Goal: Information Seeking & Learning: Learn about a topic

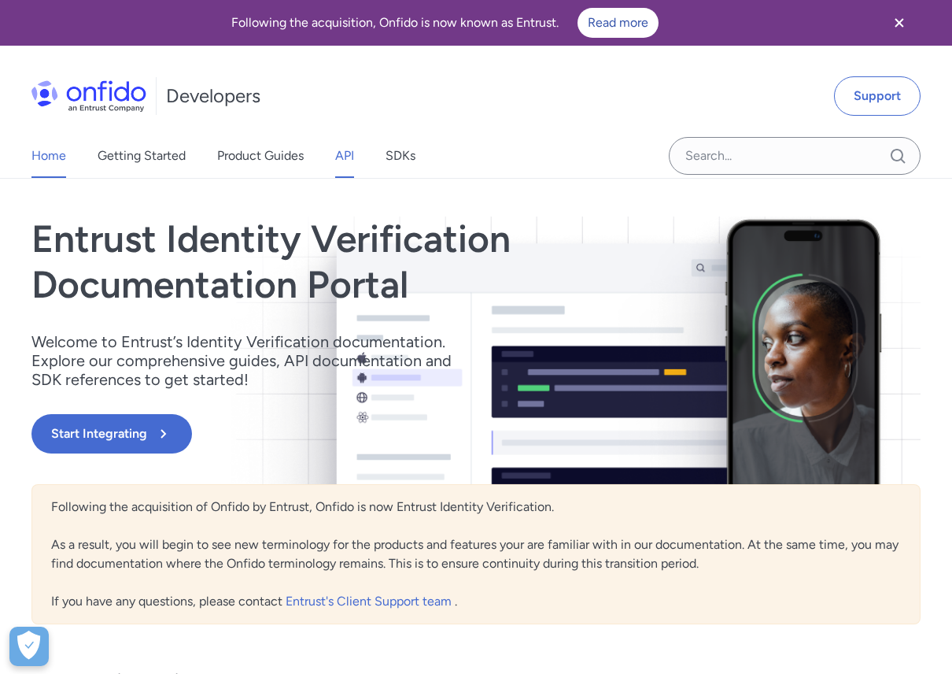
click at [342, 153] on link "API" at bounding box center [344, 156] width 19 height 44
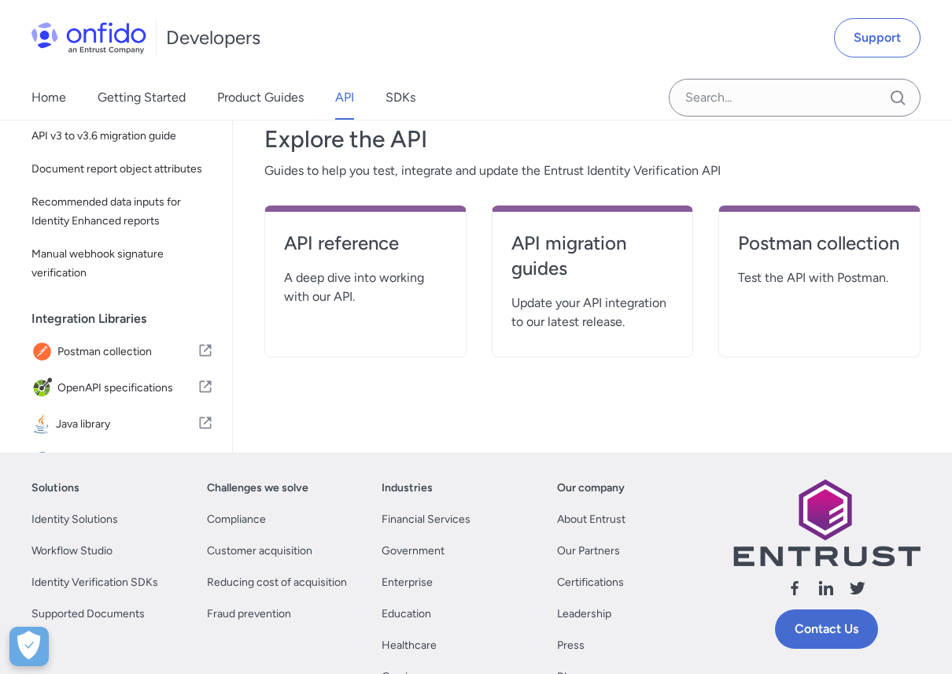
scroll to position [337, 0]
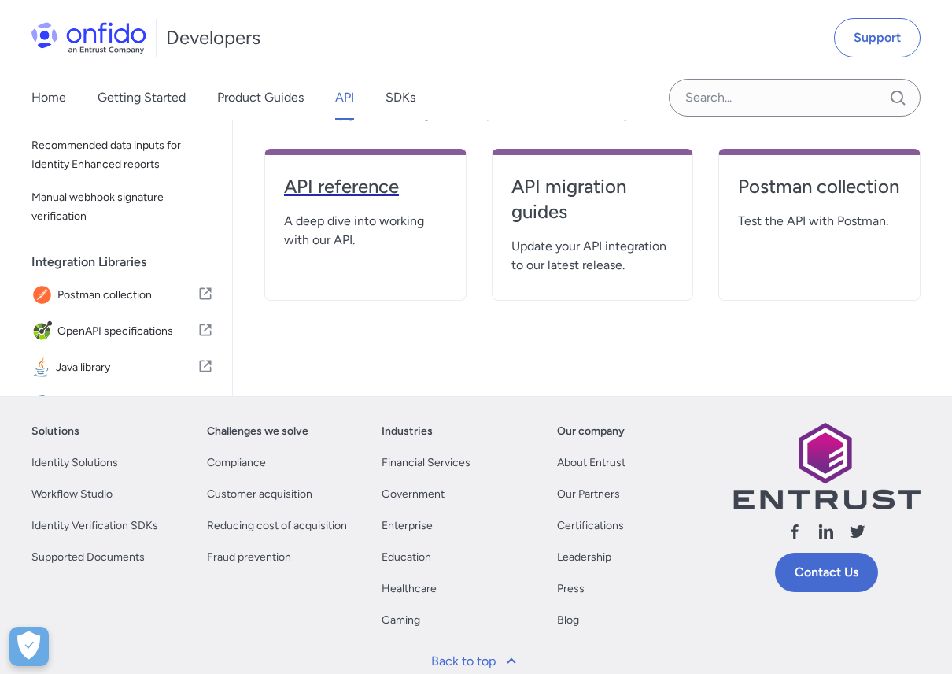
click at [334, 192] on h4 "API reference" at bounding box center [365, 186] width 163 height 25
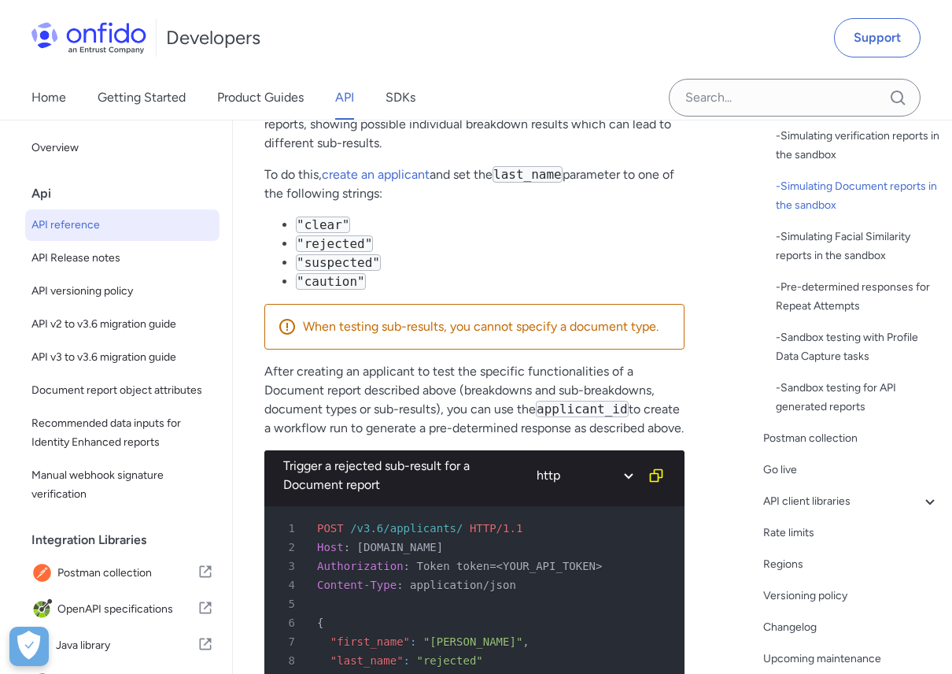
scroll to position [7330, 0]
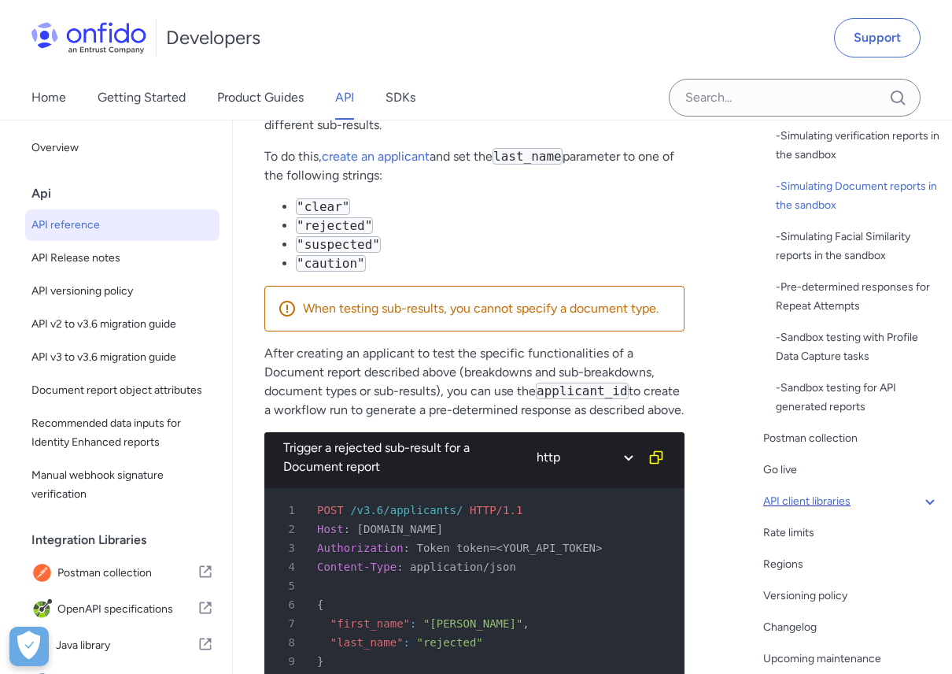
click at [917, 497] on div "API client libraries" at bounding box center [851, 501] width 176 height 19
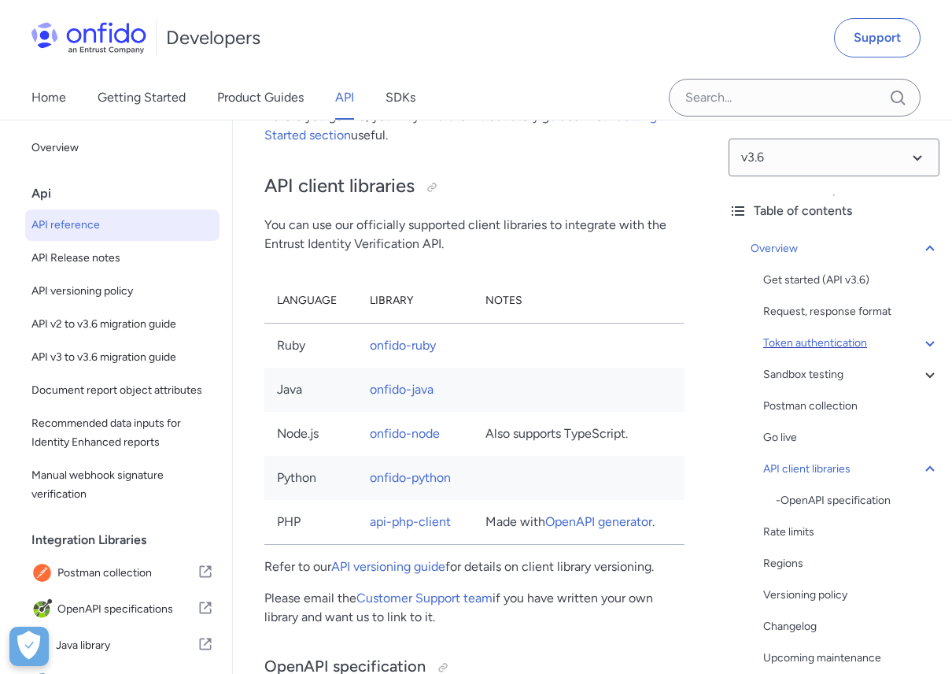
click at [859, 338] on div "Token authentication" at bounding box center [851, 343] width 176 height 19
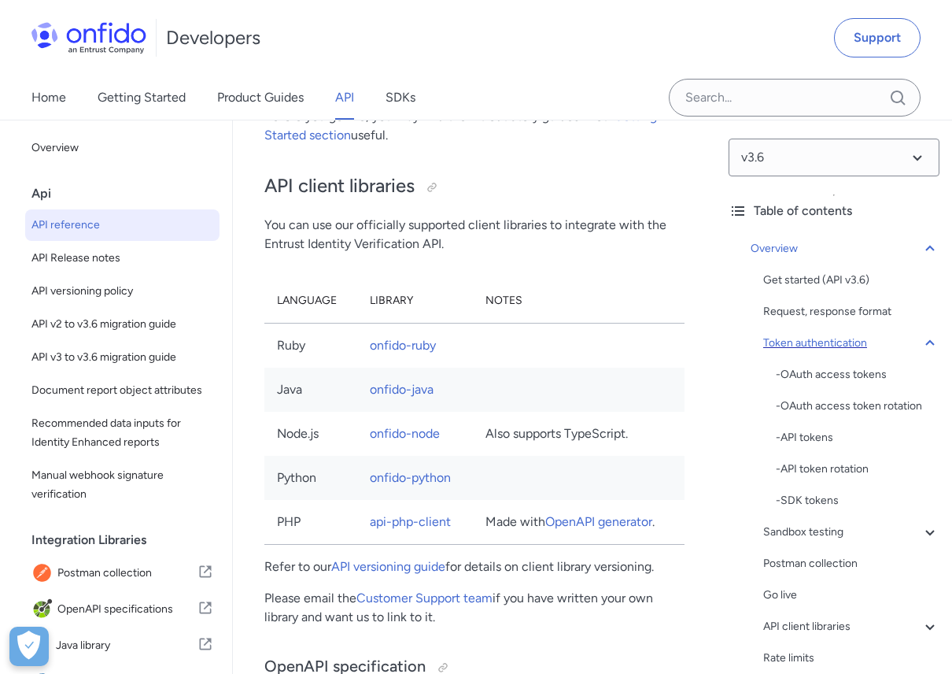
scroll to position [641, 0]
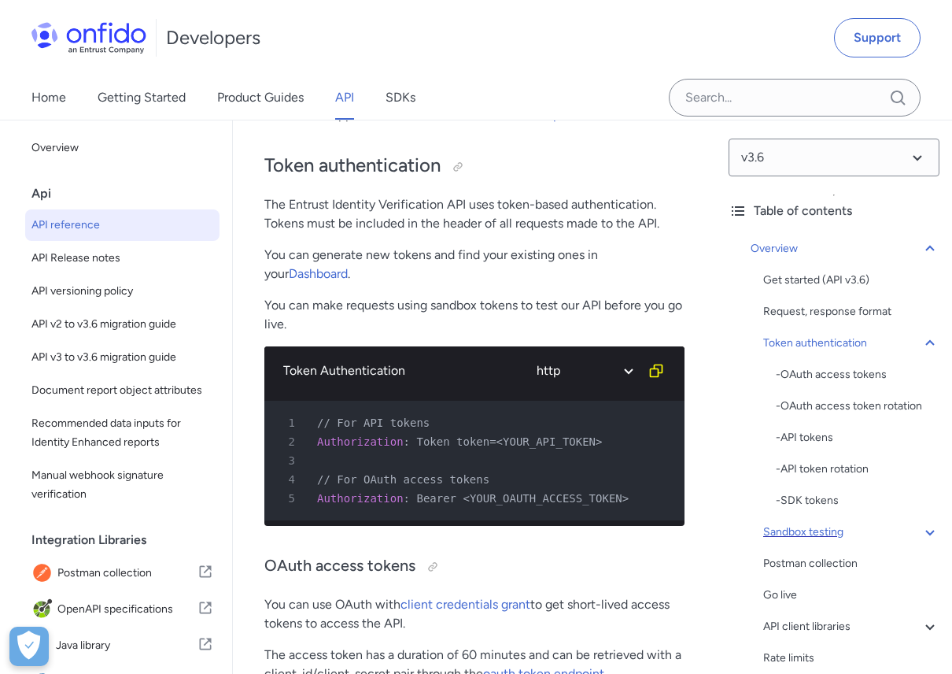
click at [919, 536] on div "Sandbox testing" at bounding box center [851, 532] width 176 height 19
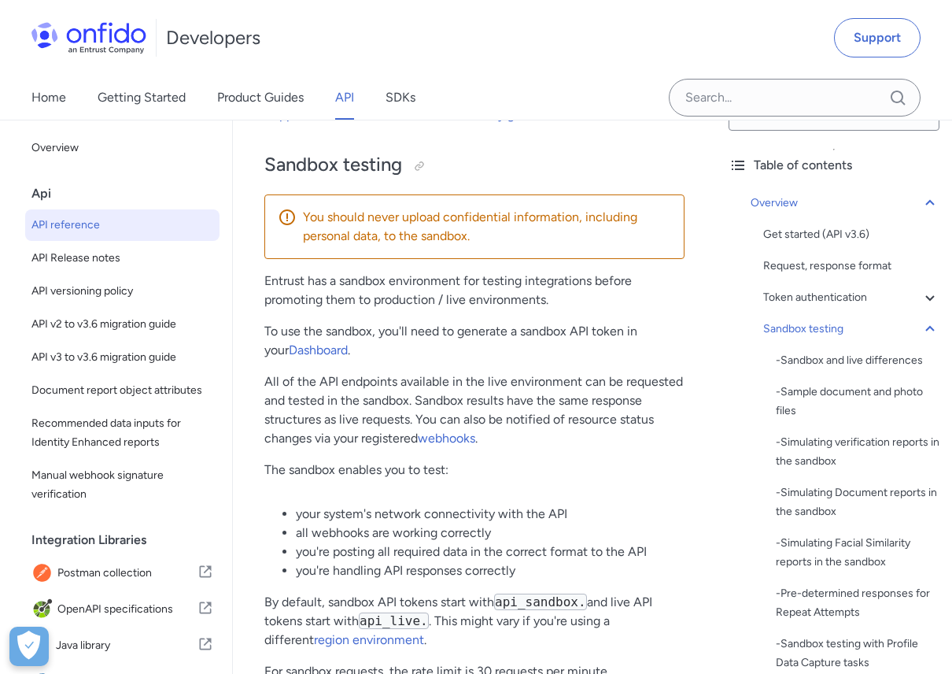
scroll to position [48, 0]
click at [833, 396] on div "- Sample document and photo files" at bounding box center [858, 399] width 164 height 38
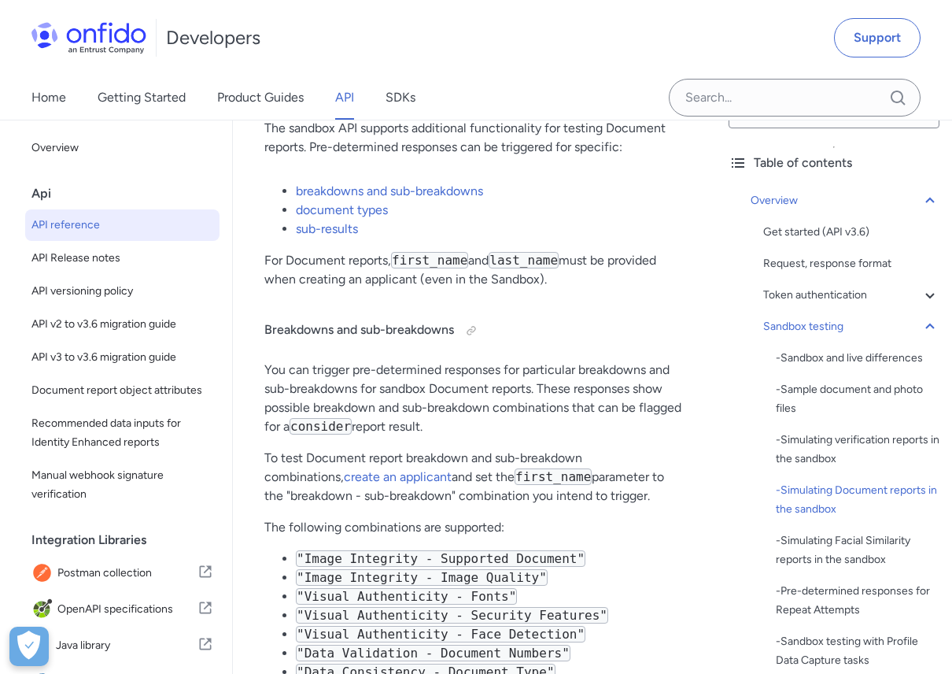
scroll to position [5092, 0]
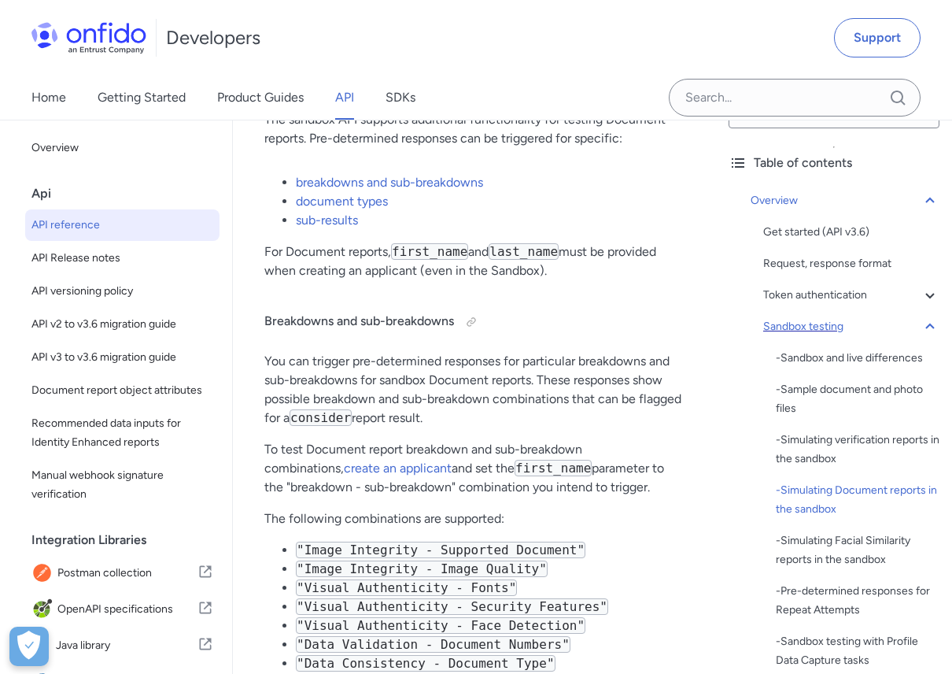
click at [878, 327] on div "Sandbox testing" at bounding box center [851, 326] width 176 height 19
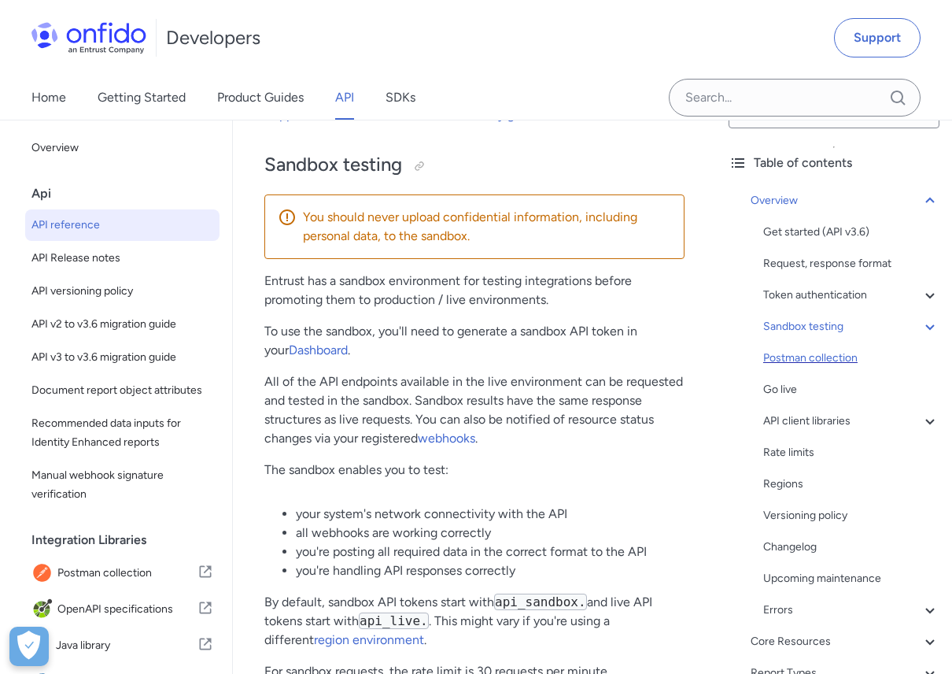
click at [860, 364] on div "Postman collection" at bounding box center [851, 358] width 176 height 19
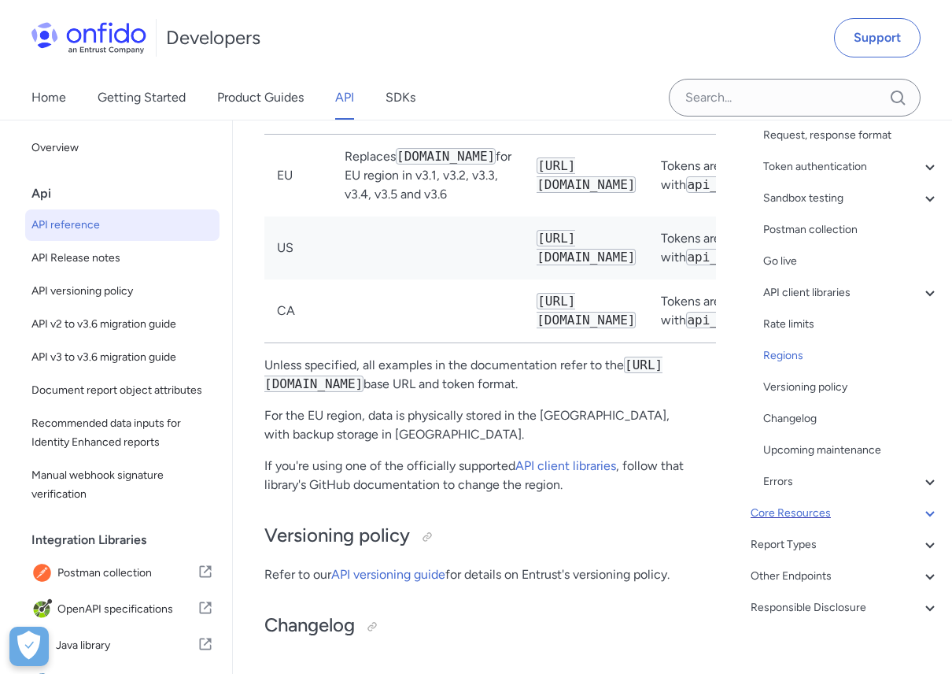
scroll to position [183, 0]
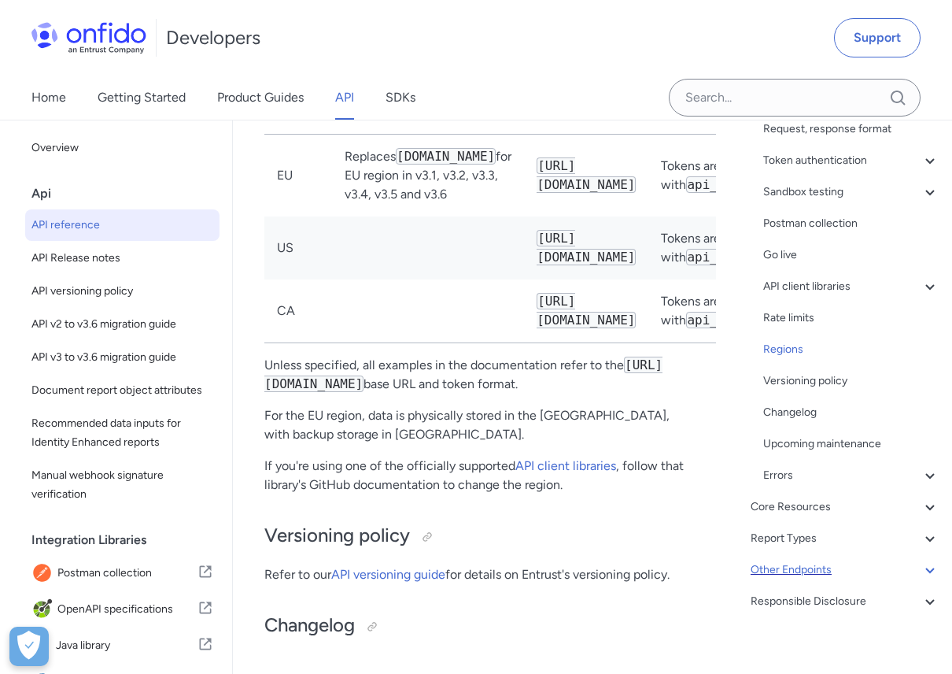
click at [796, 574] on div "Other Endpoints" at bounding box center [845, 569] width 189 height 19
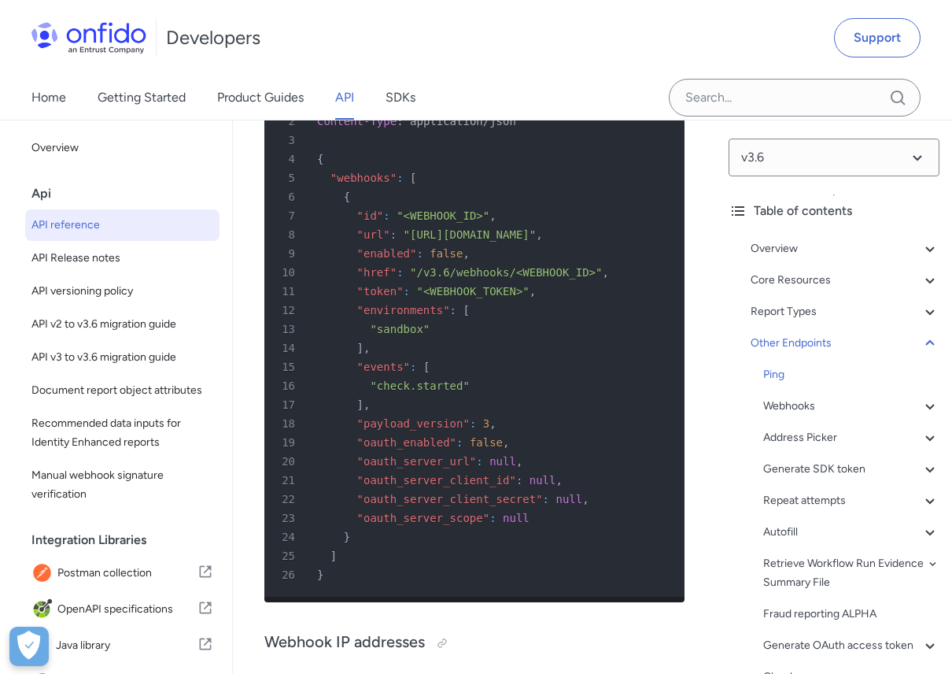
scroll to position [164476, 0]
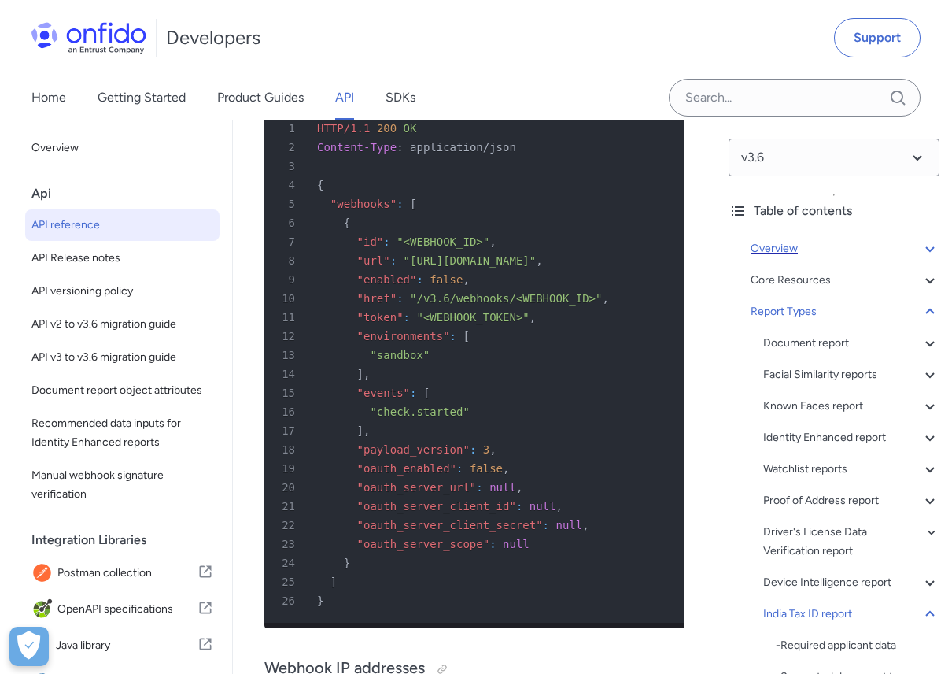
click at [798, 246] on div "Overview" at bounding box center [845, 248] width 189 height 19
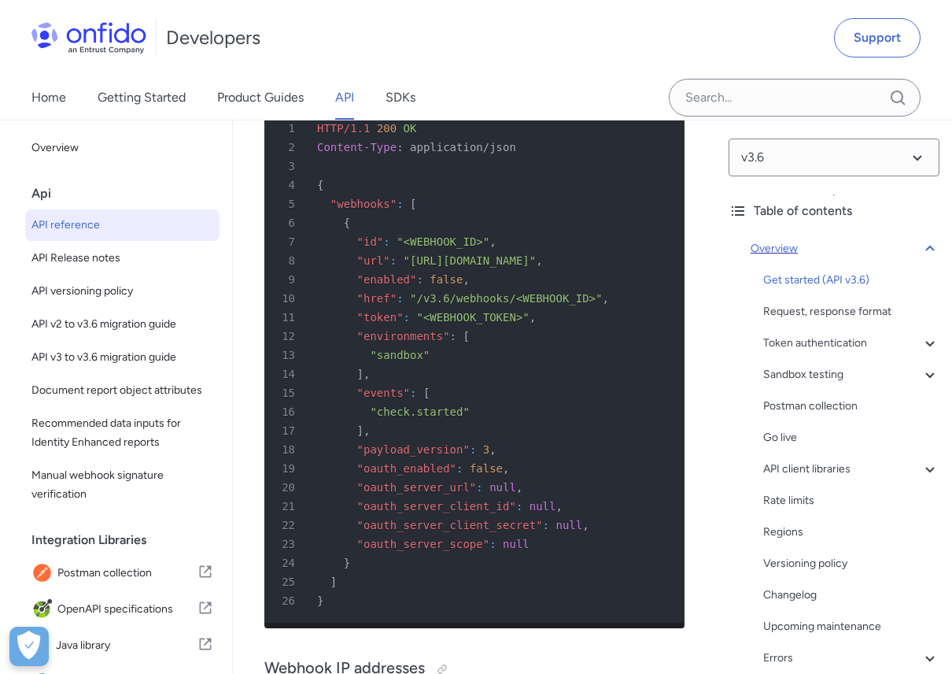
scroll to position [178, 0]
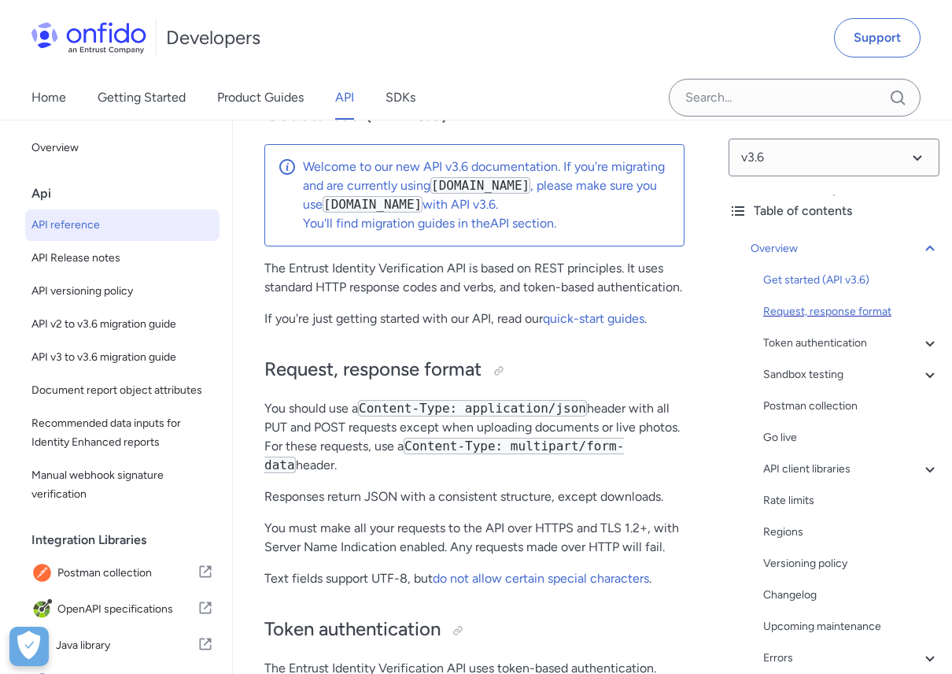
click at [824, 316] on div "Request, response format" at bounding box center [851, 311] width 176 height 19
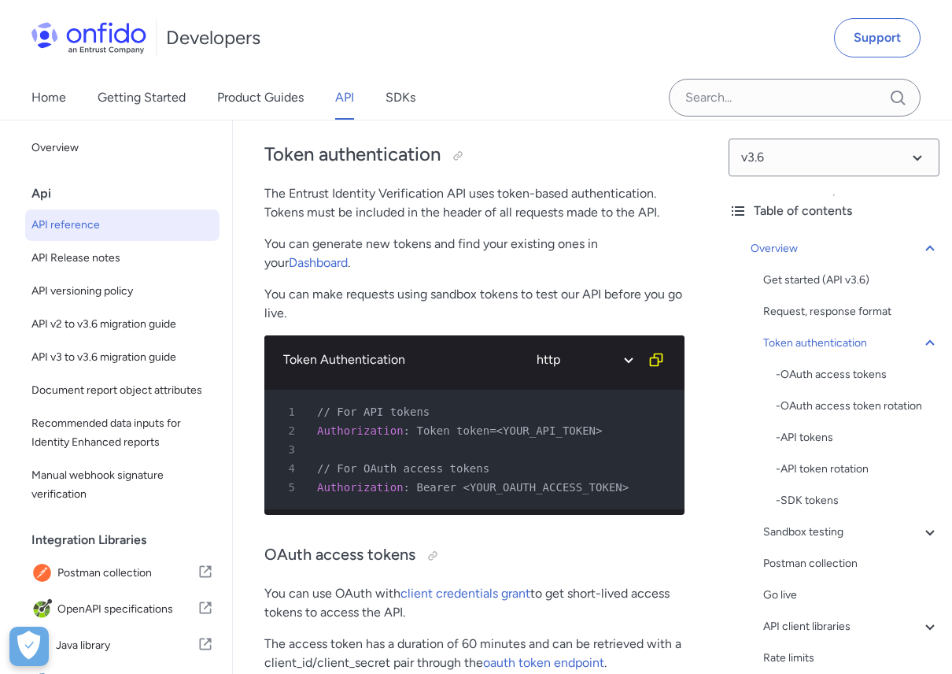
scroll to position [656, 0]
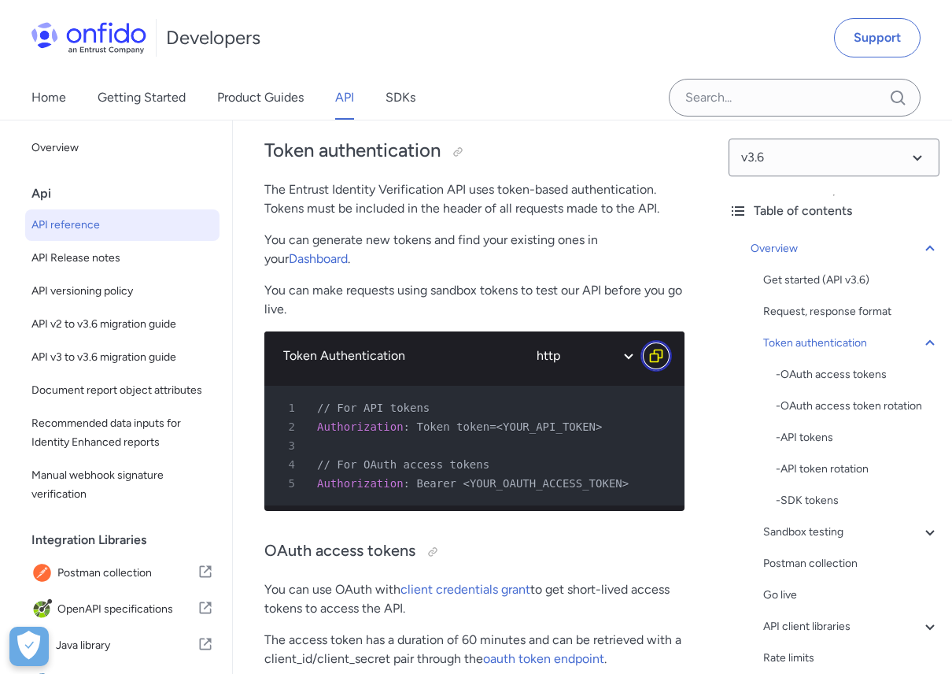
click at [652, 361] on button "Copy code snippet button" at bounding box center [656, 355] width 31 height 31
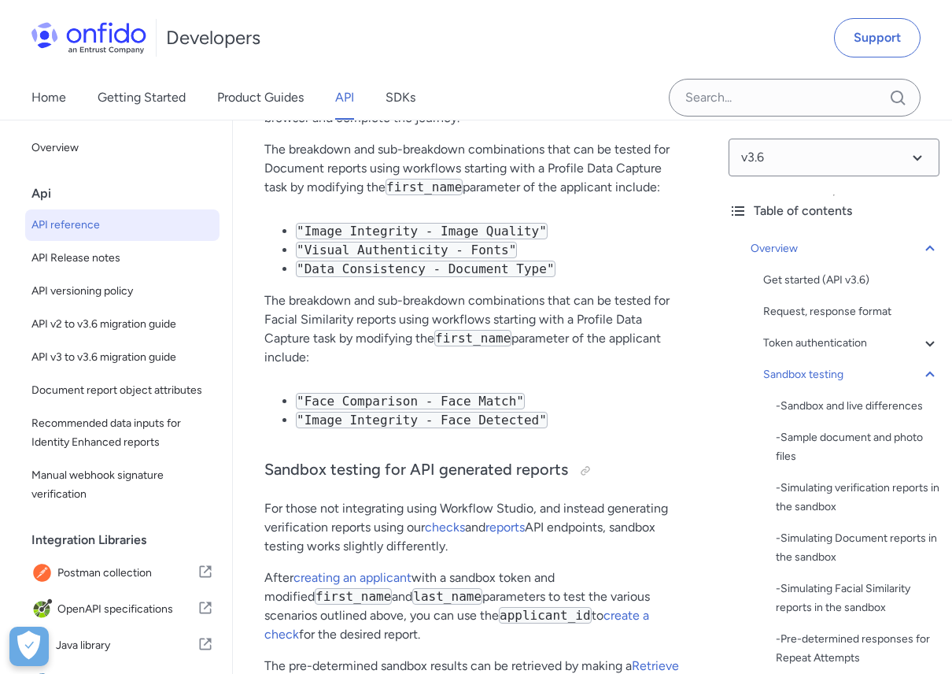
scroll to position [12354, 0]
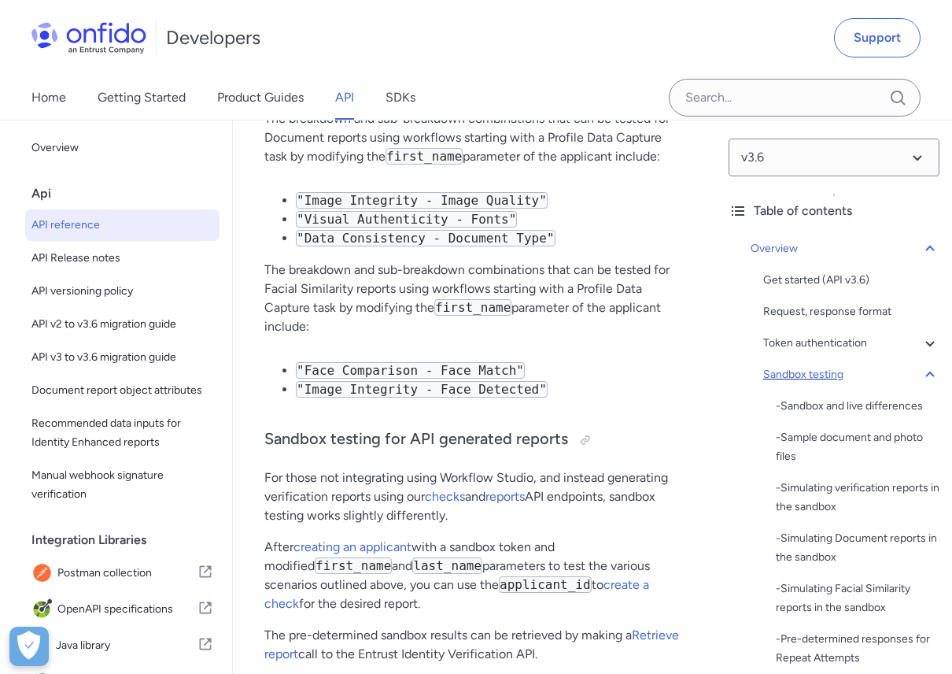
click at [817, 373] on div "Sandbox testing" at bounding box center [851, 374] width 176 height 19
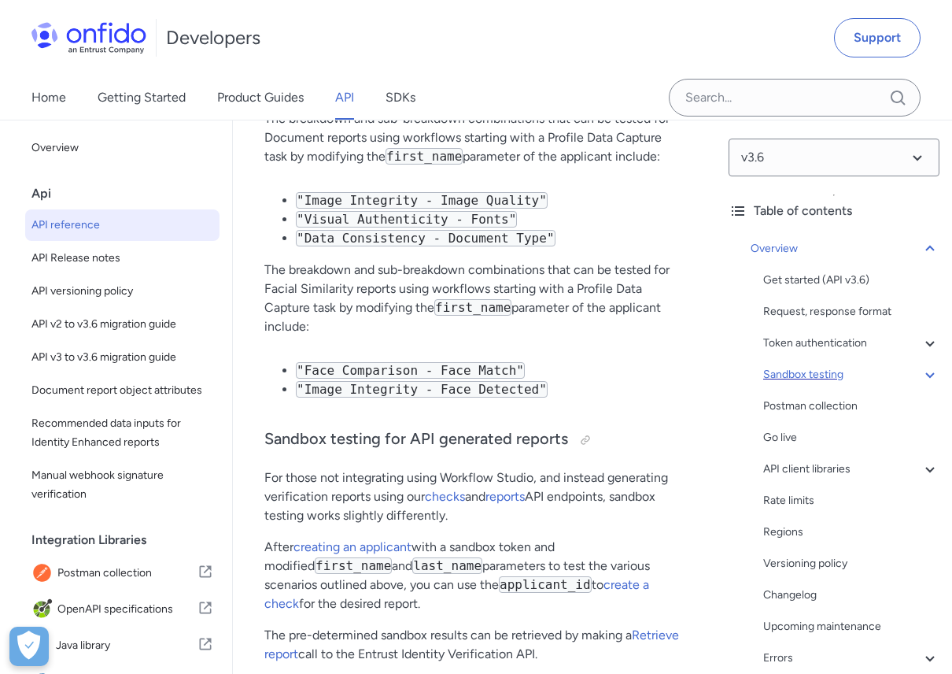
scroll to position [2855, 0]
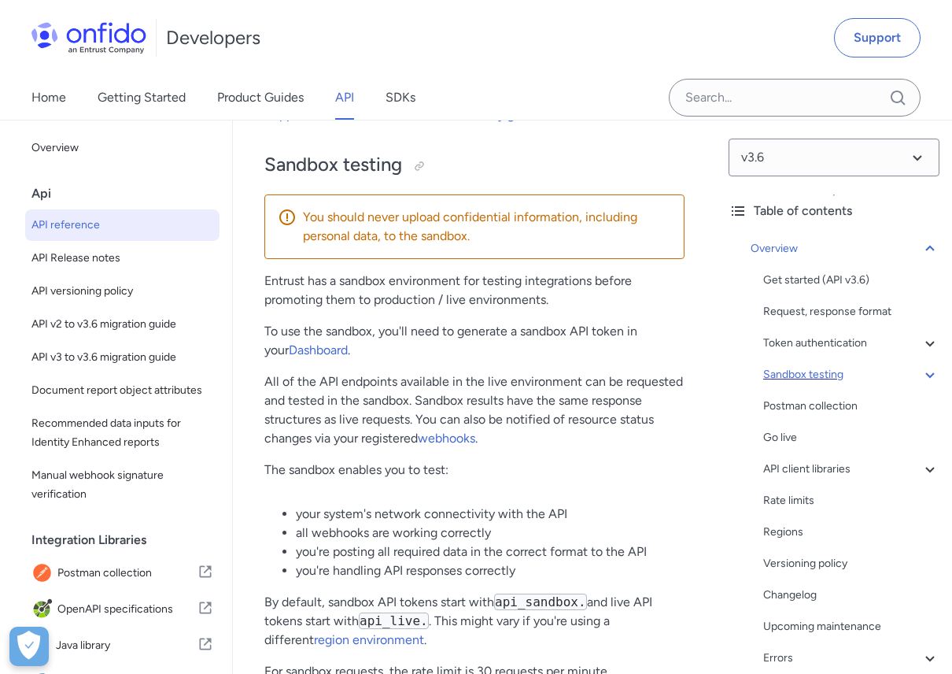
click at [817, 373] on div "Sandbox testing" at bounding box center [851, 374] width 176 height 19
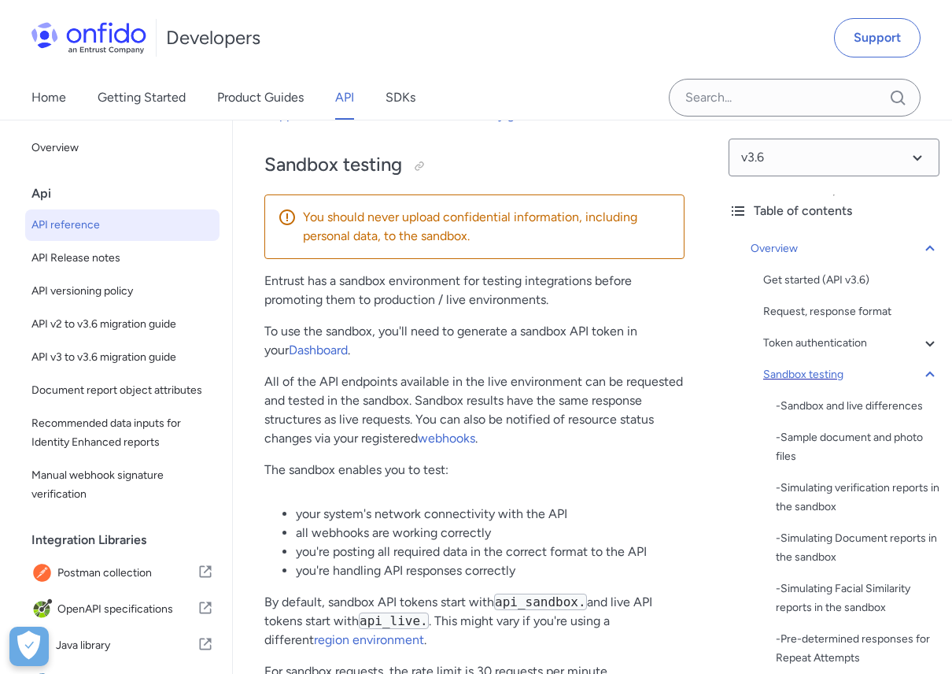
click at [819, 369] on div "Sandbox testing" at bounding box center [851, 374] width 176 height 19
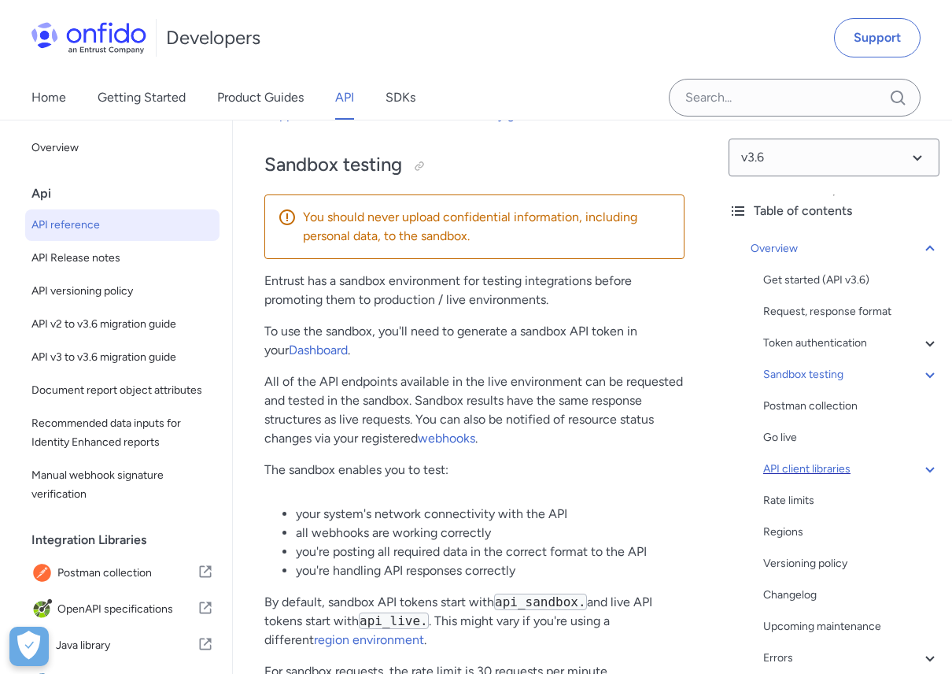
click at [856, 470] on div "API client libraries" at bounding box center [851, 469] width 176 height 19
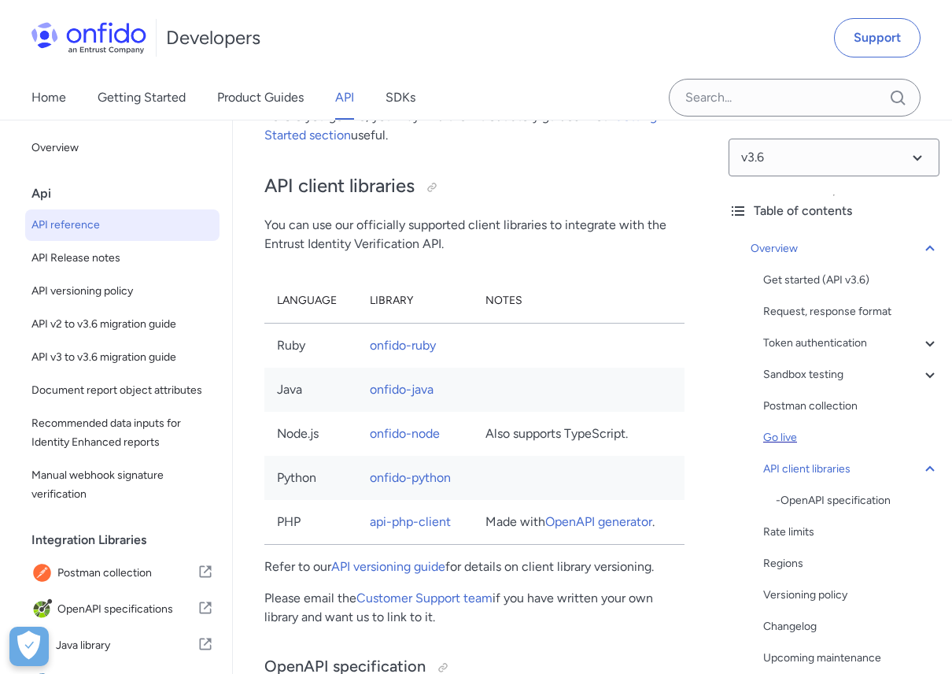
click at [861, 438] on div "Go live" at bounding box center [851, 437] width 176 height 19
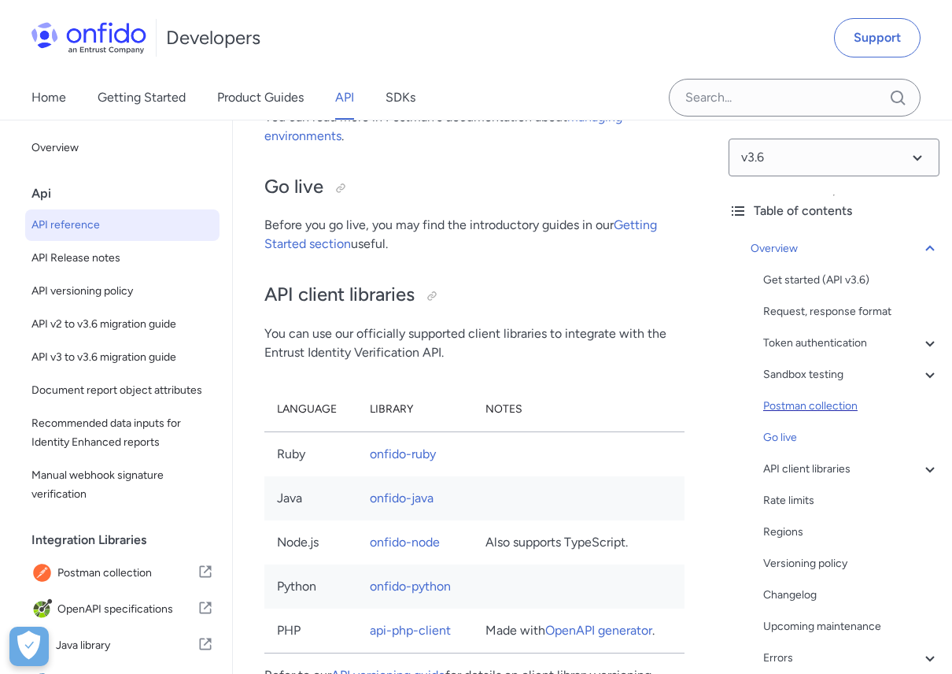
click at [867, 408] on div "Postman collection" at bounding box center [851, 406] width 176 height 19
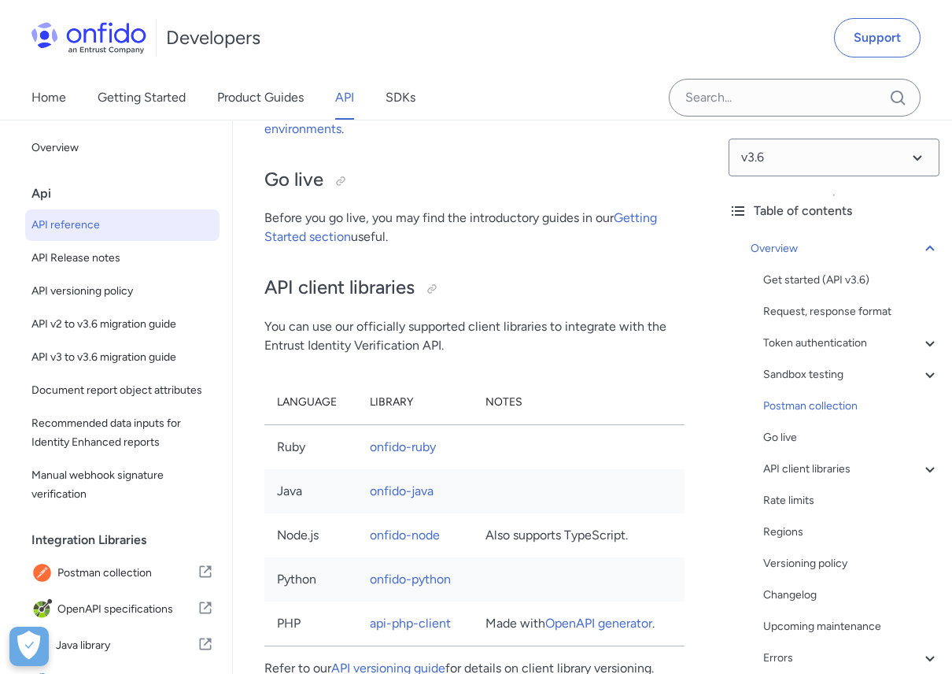
scroll to position [13730, 0]
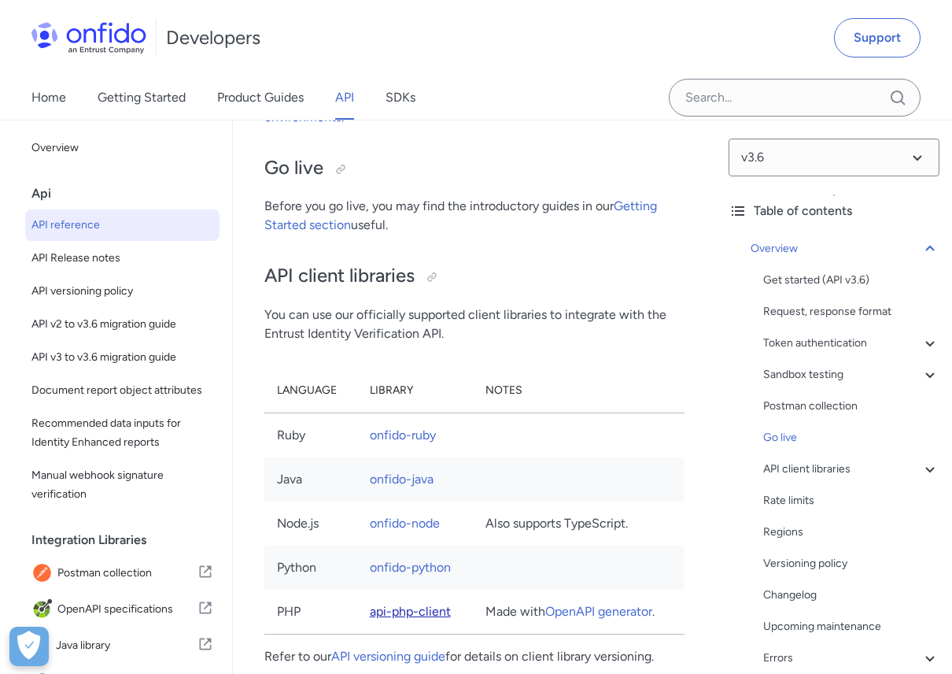
click at [421, 605] on link "api-php-client" at bounding box center [410, 611] width 81 height 15
